Goal: Check status: Check status

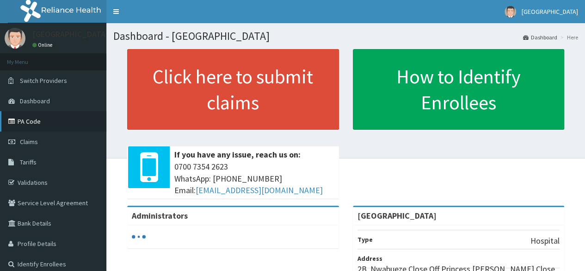
click at [31, 118] on link "PA Code" at bounding box center [53, 121] width 106 height 20
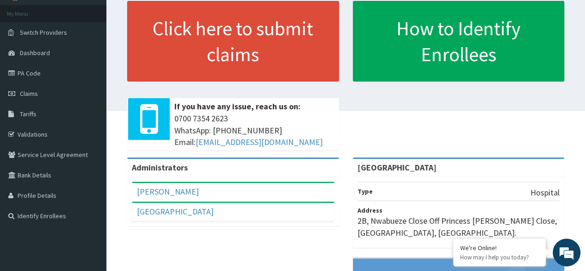
scroll to position [52, 0]
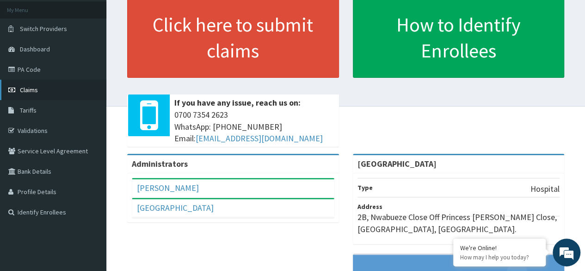
click at [29, 89] on span "Claims" at bounding box center [29, 90] width 18 height 8
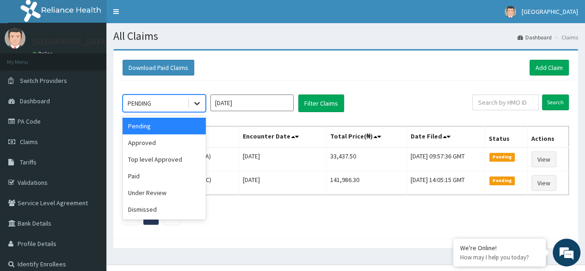
click at [194, 103] on icon at bounding box center [196, 103] width 9 height 9
click at [147, 176] on div "Paid" at bounding box center [164, 175] width 83 height 17
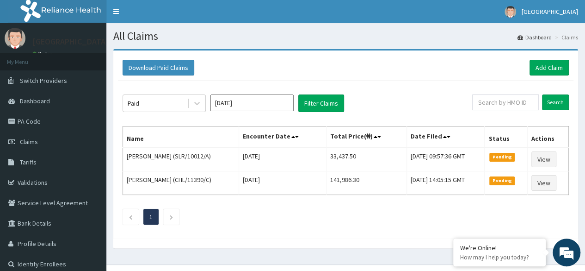
click at [325, 90] on div "Paid [DATE] Filter Claims Search Name Encounter Date Total Price(₦) Date Filed …" at bounding box center [346, 156] width 456 height 153
click at [325, 98] on button "Filter Claims" at bounding box center [321, 103] width 46 height 18
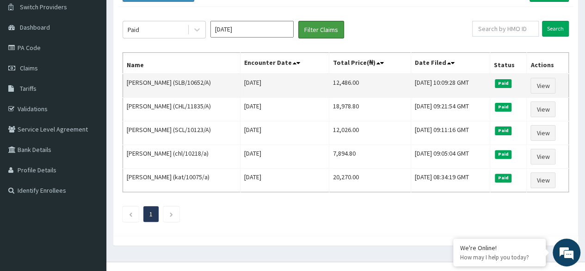
scroll to position [85, 0]
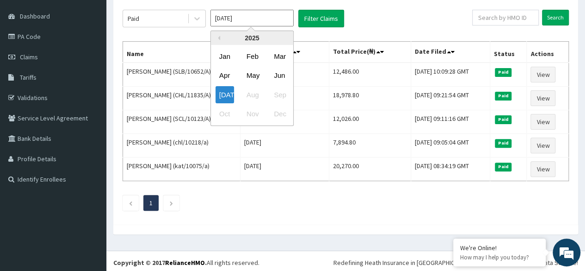
click at [270, 17] on input "[DATE]" at bounding box center [251, 18] width 83 height 17
click at [251, 14] on input "[DATE]" at bounding box center [251, 18] width 83 height 17
click at [283, 75] on div "Jun" at bounding box center [279, 75] width 19 height 17
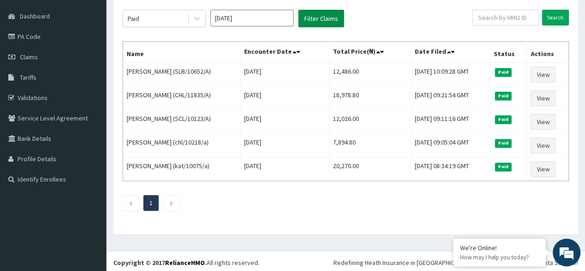
click at [317, 15] on button "Filter Claims" at bounding box center [321, 19] width 46 height 18
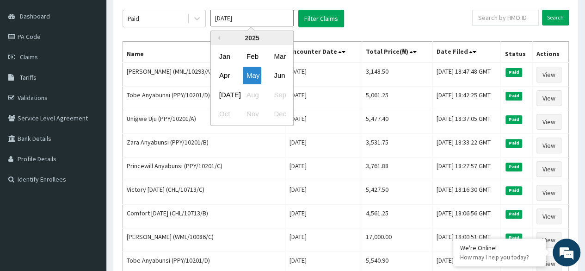
click at [269, 10] on input "May 2025" at bounding box center [251, 18] width 83 height 17
click at [280, 72] on div "Jun" at bounding box center [279, 75] width 19 height 17
click at [275, 23] on input "May 2025" at bounding box center [251, 18] width 83 height 17
click at [229, 93] on div "[DATE]" at bounding box center [225, 94] width 19 height 17
type input "[DATE]"
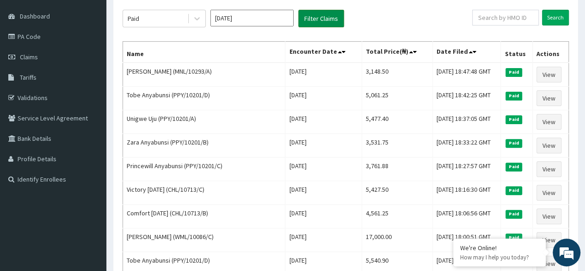
click at [314, 17] on button "Filter Claims" at bounding box center [321, 19] width 46 height 18
